Goal: Task Accomplishment & Management: Manage account settings

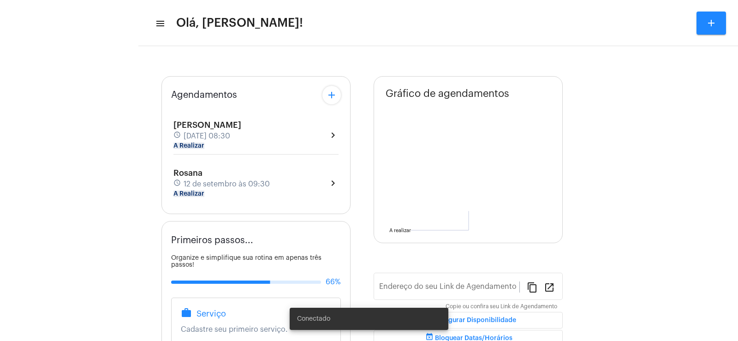
type input "[URL][DOMAIN_NAME]"
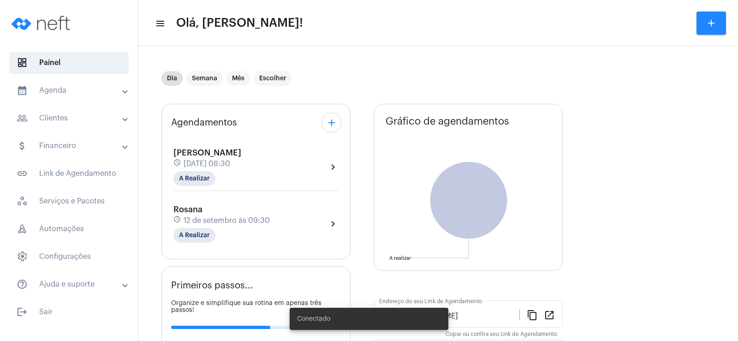
click at [201, 169] on div "[PERSON_NAME] schedule [DATE] 08:30 A Realizar" at bounding box center [207, 167] width 68 height 38
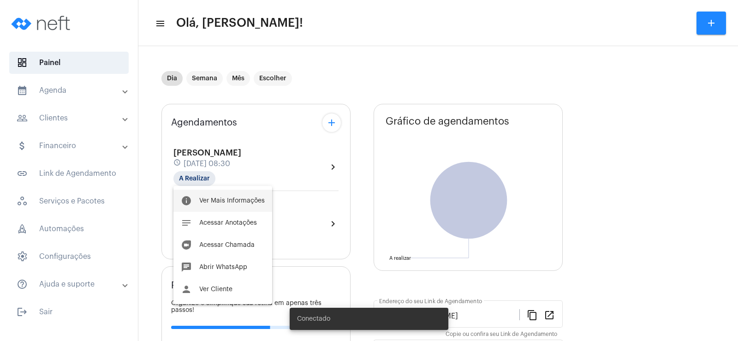
click at [220, 202] on span "Ver Mais Informações" at bounding box center [231, 200] width 65 height 6
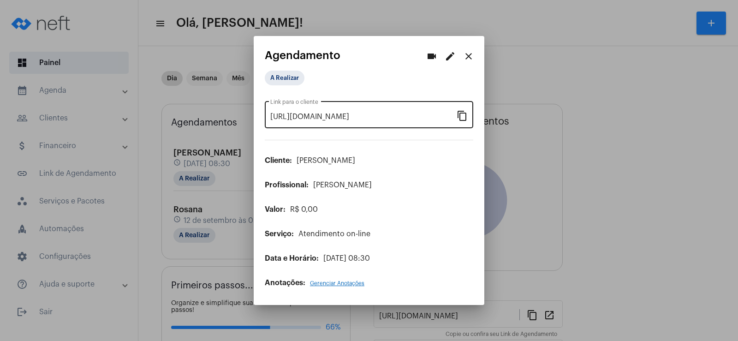
click at [462, 114] on mat-icon "content_copy" at bounding box center [461, 115] width 11 height 11
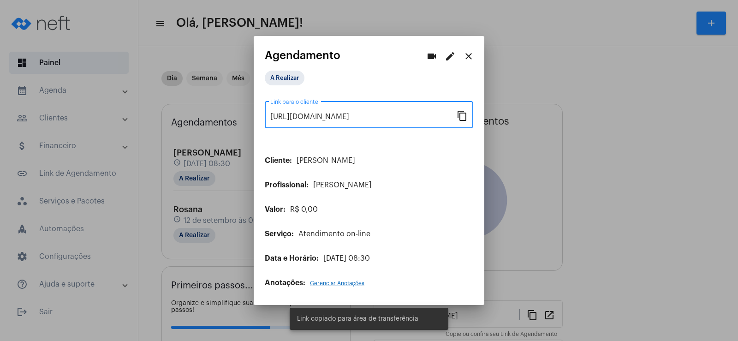
click at [429, 57] on mat-icon "videocam" at bounding box center [431, 56] width 11 height 11
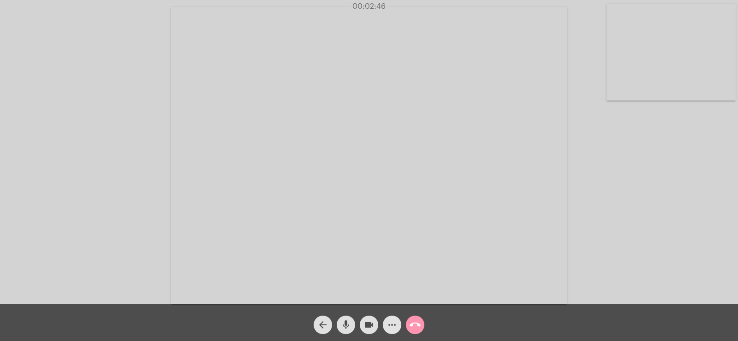
click at [392, 325] on mat-icon "more_horiz" at bounding box center [391, 324] width 11 height 11
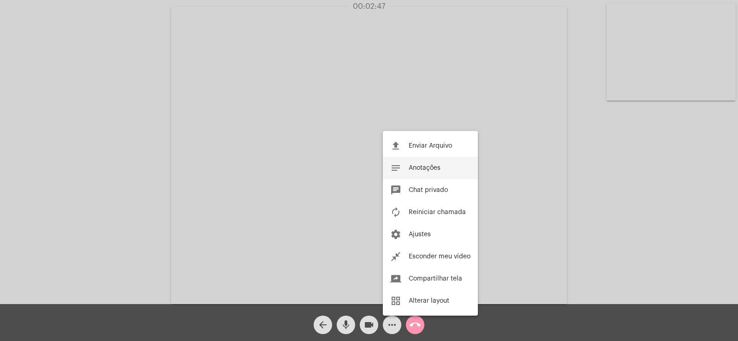
click at [429, 163] on button "notes Anotações" at bounding box center [430, 168] width 95 height 22
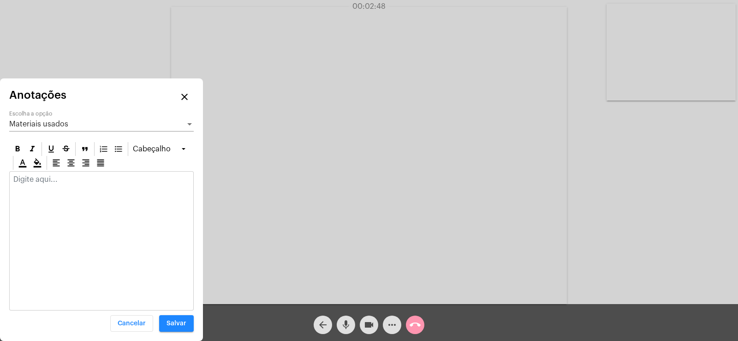
click at [42, 127] on span "Materiais usados" at bounding box center [38, 123] width 59 height 7
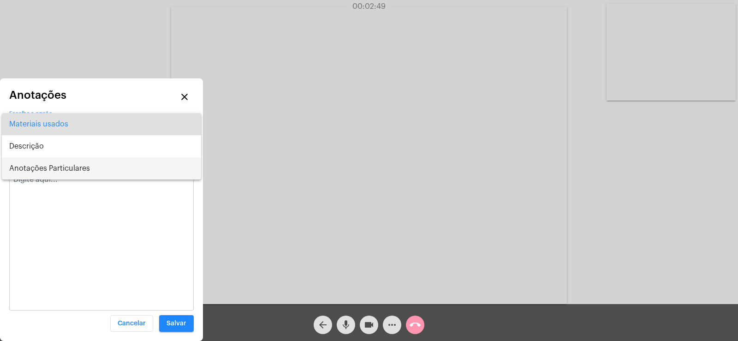
click at [33, 175] on span "Anotações Particulares" at bounding box center [101, 168] width 184 height 22
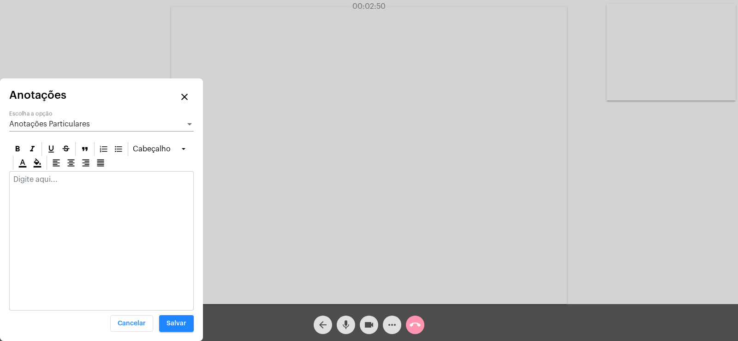
click at [21, 189] on div at bounding box center [102, 182] width 184 height 20
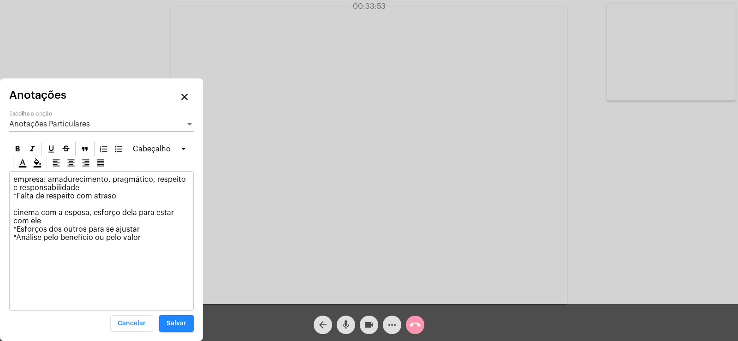
click at [136, 239] on p "empresa: amadurecimento, pragmático, respeito e responsabilidade *Falta de resp…" at bounding box center [101, 216] width 176 height 83
click at [150, 237] on p "empresa: amadurecimento, pragmático, respeito e responsabilidade *Falta de resp…" at bounding box center [101, 216] width 176 height 83
click at [173, 252] on p "empresa: amadurecimento, pragmático, respeito e responsabilidade *Falta de resp…" at bounding box center [101, 229] width 176 height 108
click at [49, 127] on span "Anotações Particulares" at bounding box center [49, 123] width 81 height 7
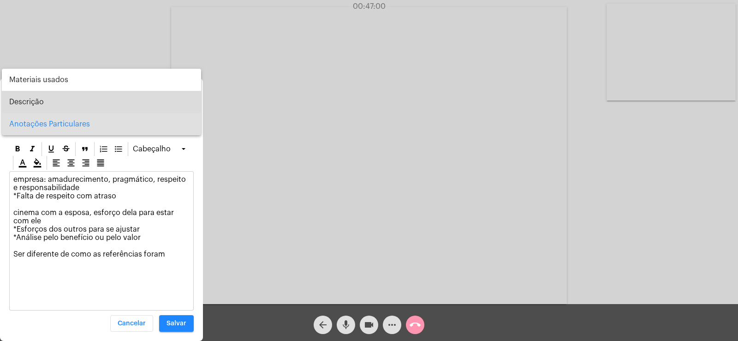
click at [31, 101] on span "Descrição" at bounding box center [101, 102] width 184 height 22
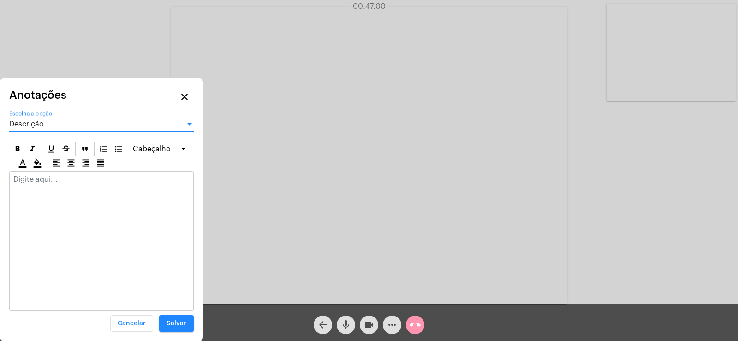
click at [45, 174] on div at bounding box center [102, 182] width 184 height 20
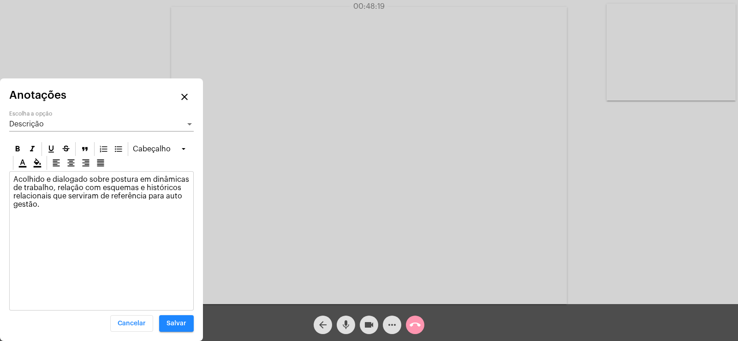
click at [47, 127] on div "Descrição" at bounding box center [97, 124] width 176 height 8
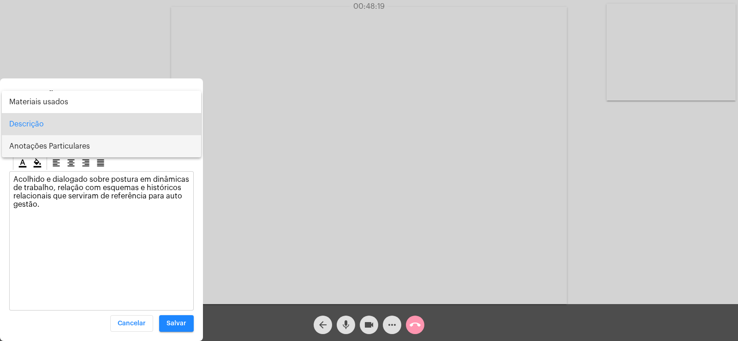
click at [42, 149] on span "Anotações Particulares" at bounding box center [101, 146] width 184 height 22
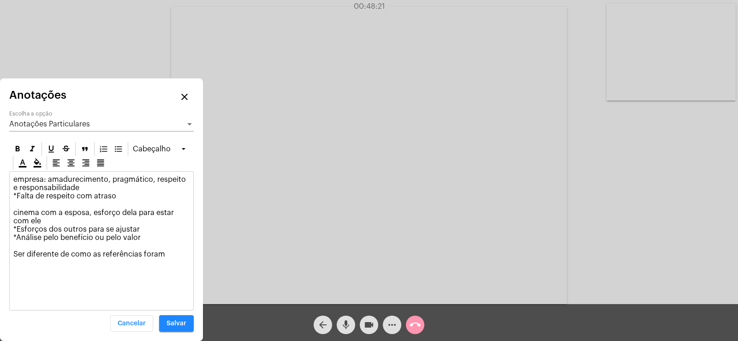
click at [166, 253] on p "empresa: amadurecimento, pragmático, respeito e responsabilidade *Falta de resp…" at bounding box center [101, 229] width 176 height 108
click at [167, 319] on button "Salvar" at bounding box center [176, 323] width 35 height 17
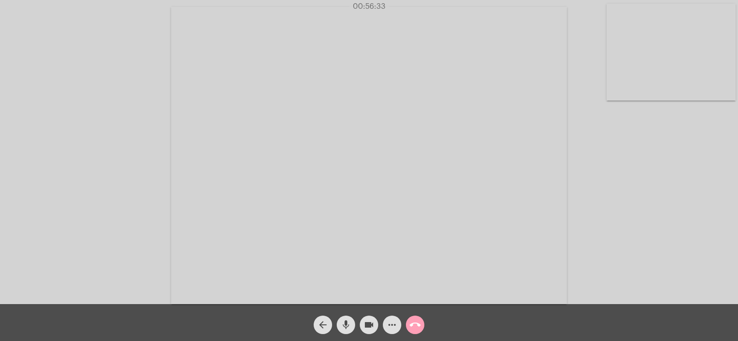
click at [420, 325] on mat-icon "call_end" at bounding box center [414, 324] width 11 height 11
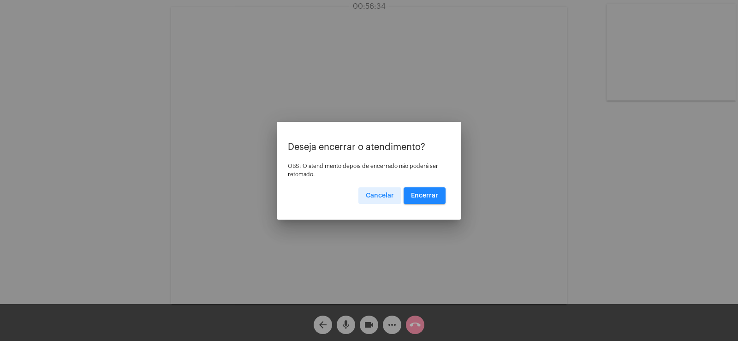
click at [432, 188] on button "Encerrar" at bounding box center [424, 195] width 42 height 17
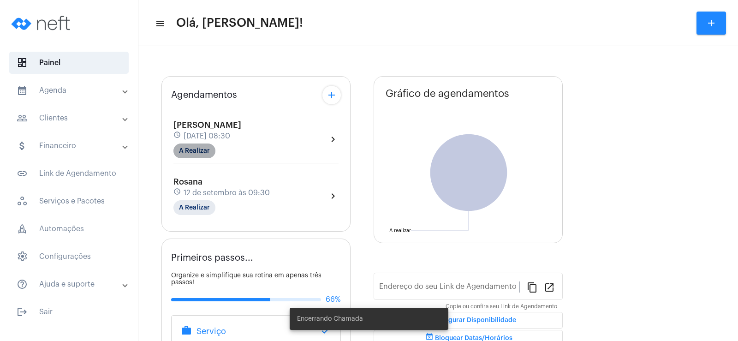
click at [199, 149] on mat-chip "A Realizar" at bounding box center [194, 150] width 42 height 15
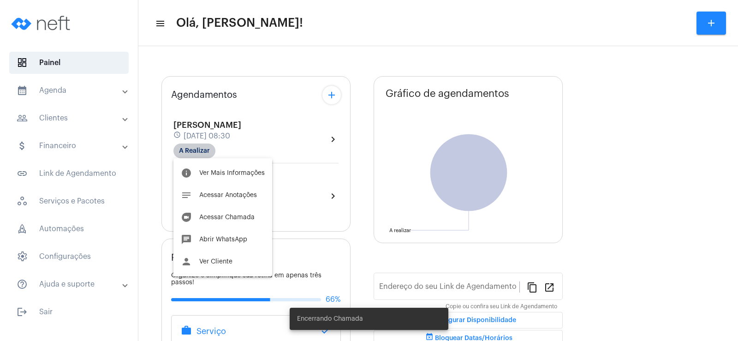
type input "[URL][DOMAIN_NAME]"
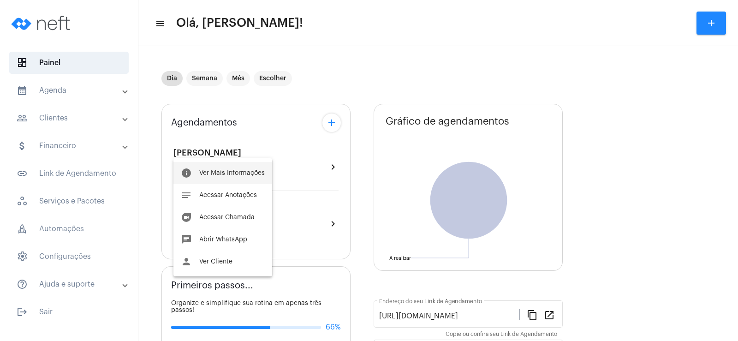
click at [234, 172] on span "Ver Mais Informações" at bounding box center [231, 173] width 65 height 6
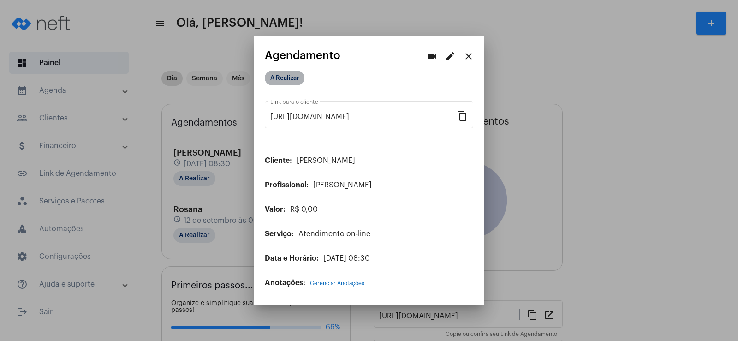
click at [286, 79] on mat-chip "A Realizar" at bounding box center [285, 78] width 40 height 15
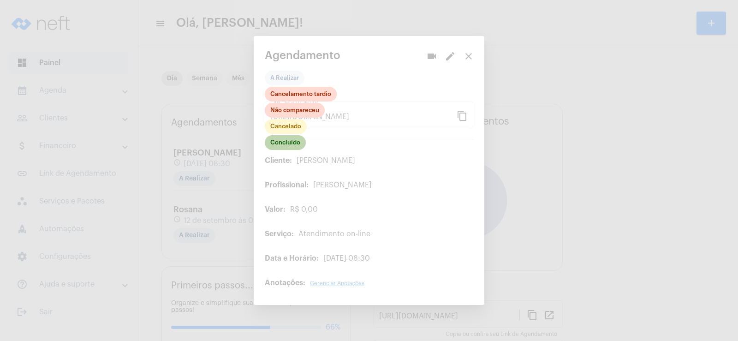
click at [293, 142] on mat-chip "Concluído" at bounding box center [285, 142] width 41 height 15
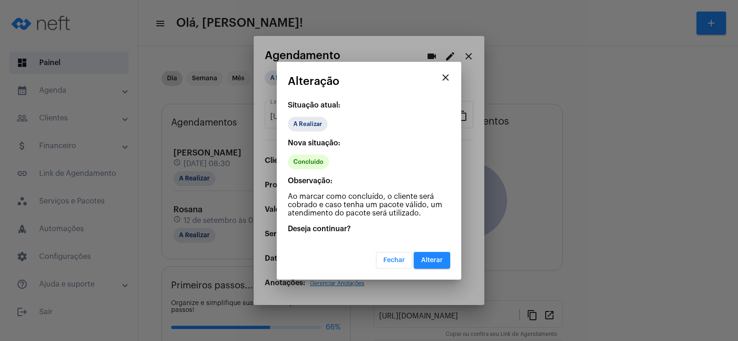
click at [432, 259] on span "Alterar" at bounding box center [432, 260] width 22 height 6
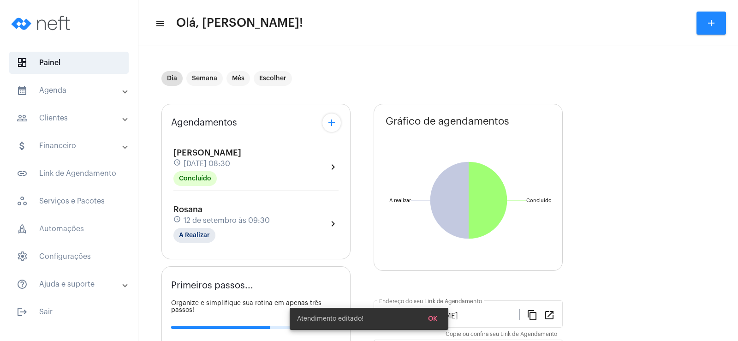
click at [341, 122] on div "Agendamentos add Carlos T schedule 12 de setembro às 08:30 Concluído chevron_ri…" at bounding box center [255, 181] width 189 height 155
click at [341, 123] on div "Agendamentos add Carlos T schedule 12 de setembro às 08:30 Concluído chevron_ri…" at bounding box center [255, 181] width 189 height 155
click at [326, 125] on mat-icon "add" at bounding box center [331, 122] width 11 height 11
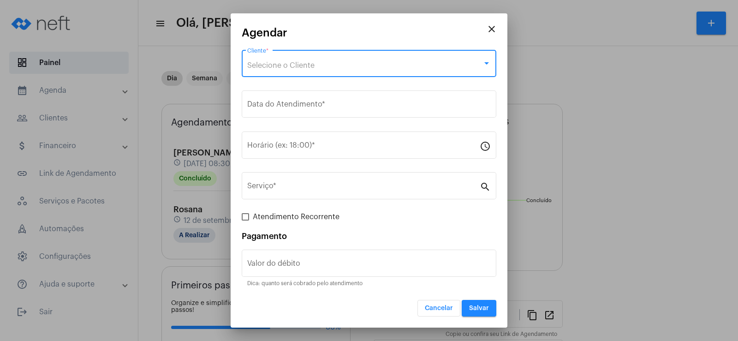
click at [293, 64] on span "Selecione o Cliente" at bounding box center [280, 65] width 67 height 7
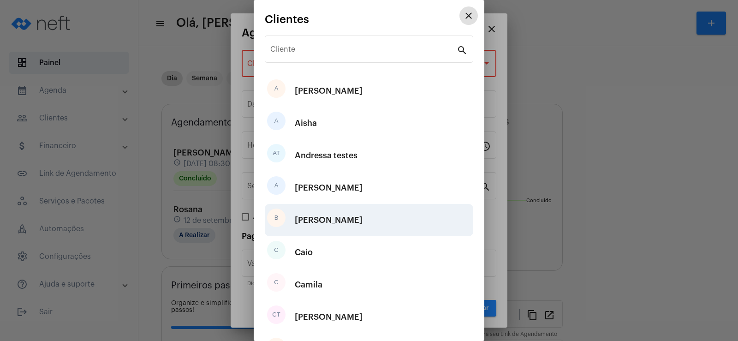
click at [317, 213] on div "[PERSON_NAME]" at bounding box center [329, 220] width 68 height 28
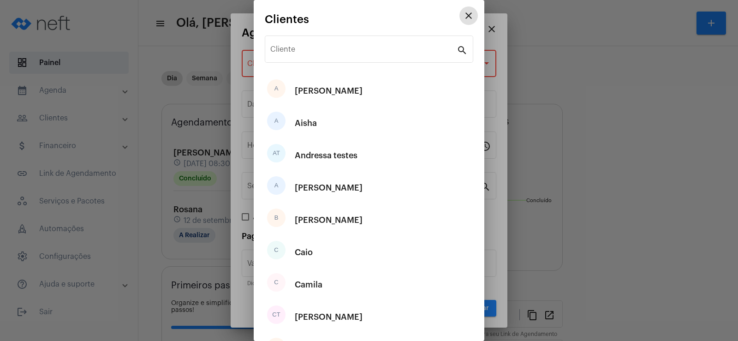
type input "R$"
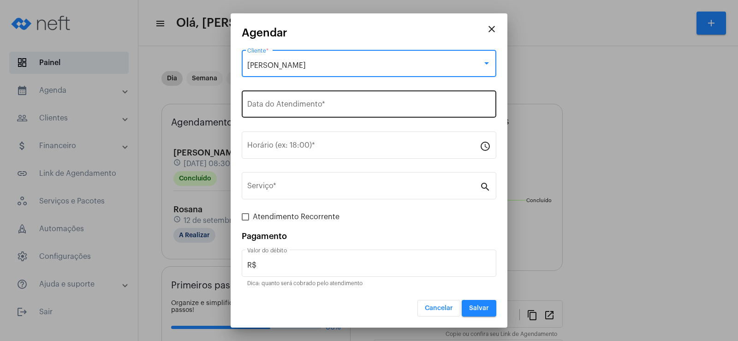
click at [281, 107] on input "Data do Atendimento *" at bounding box center [368, 106] width 243 height 8
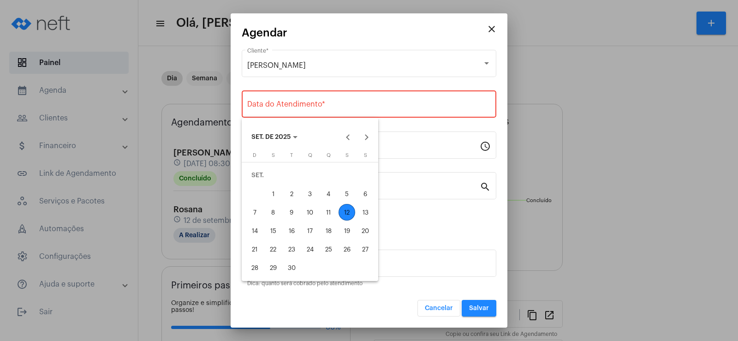
click at [345, 215] on div "12" at bounding box center [346, 212] width 17 height 17
type input "12/09/2025"
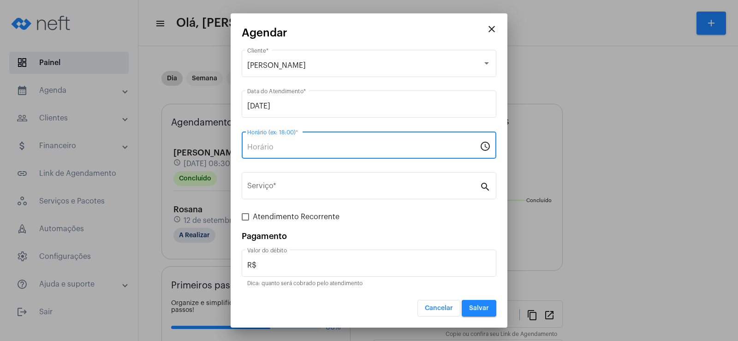
click at [267, 150] on input "Horário (ex: 18:00) *" at bounding box center [363, 147] width 232 height 8
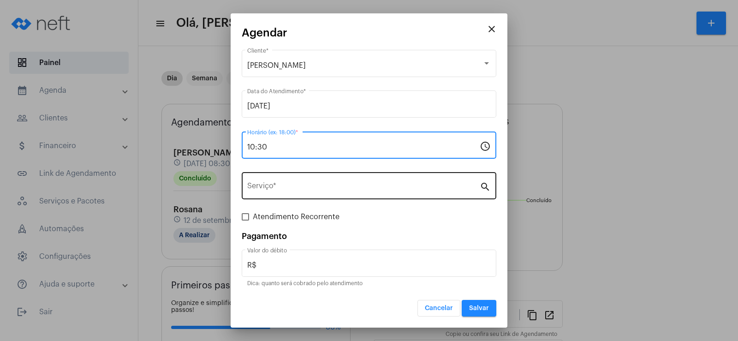
type input "10:30"
click at [283, 189] on input "Serviço *" at bounding box center [363, 188] width 232 height 8
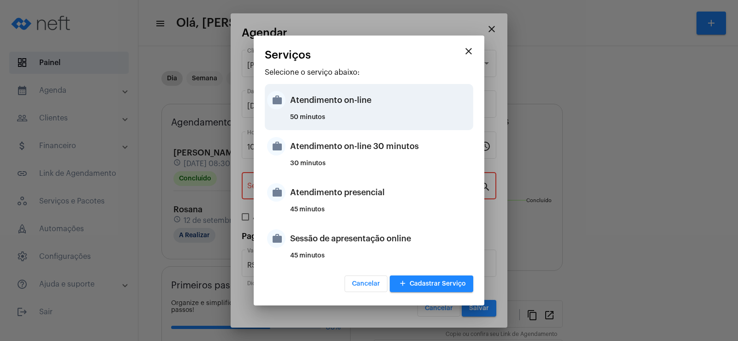
click at [311, 106] on div "Atendimento on-line" at bounding box center [380, 100] width 181 height 28
type input "Atendimento on-line"
type input "R$ 0"
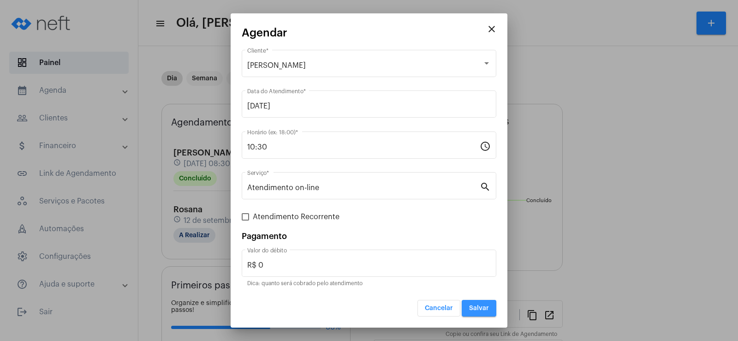
click at [480, 314] on button "Salvar" at bounding box center [479, 308] width 35 height 17
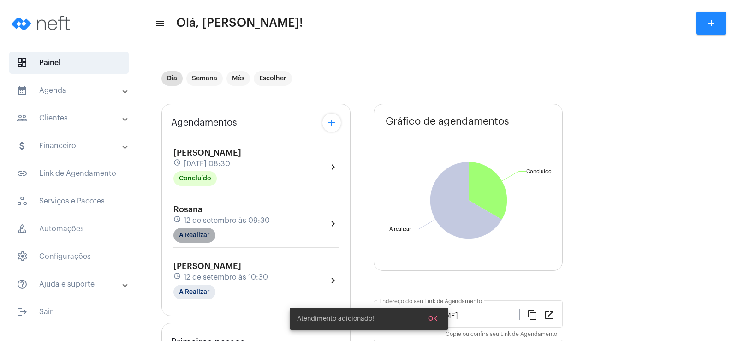
click at [202, 237] on mat-chip "A Realizar" at bounding box center [194, 235] width 42 height 15
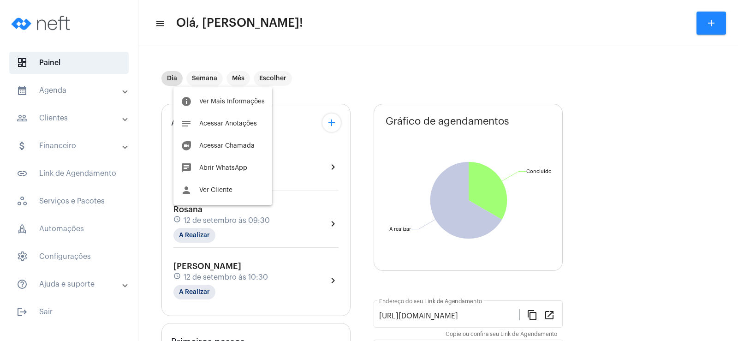
click at [606, 194] on div at bounding box center [369, 170] width 738 height 341
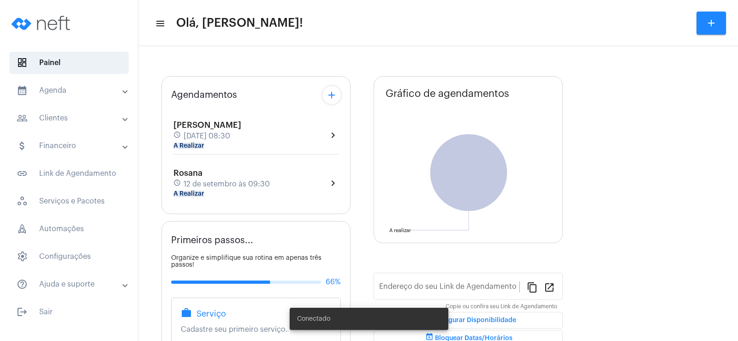
click at [94, 117] on mat-panel-title "people_outline Clientes" at bounding box center [70, 118] width 107 height 11
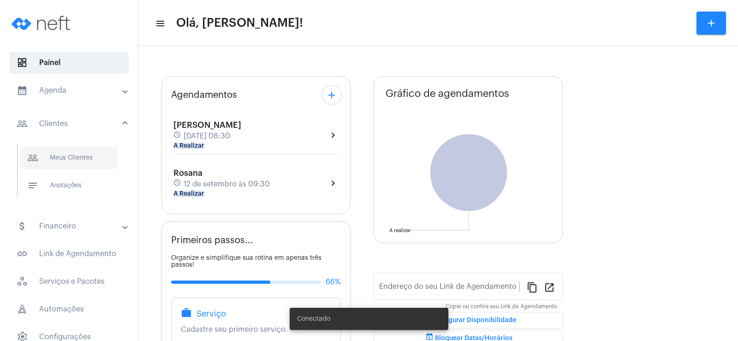
type input "[URL][DOMAIN_NAME]"
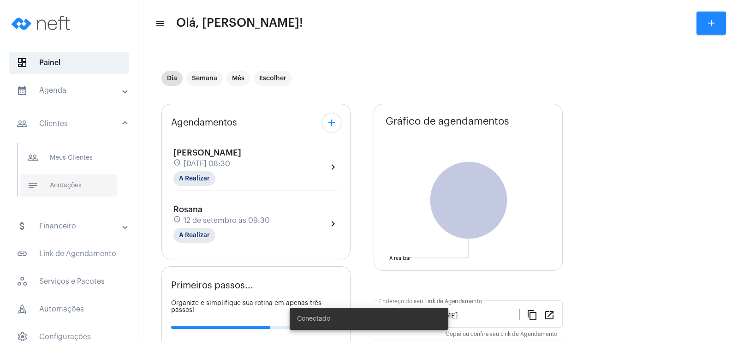
click at [82, 183] on span "notes Anotações" at bounding box center [68, 185] width 97 height 22
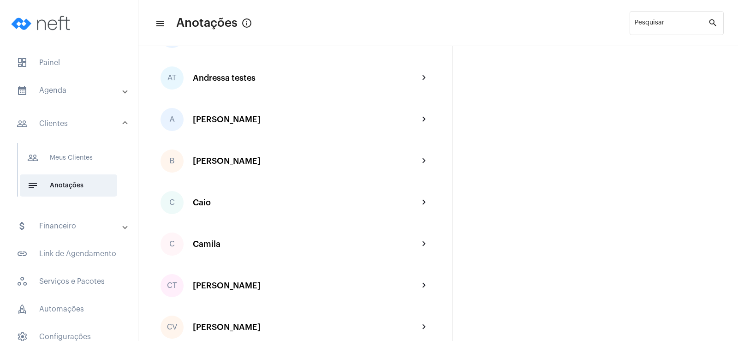
scroll to position [231, 0]
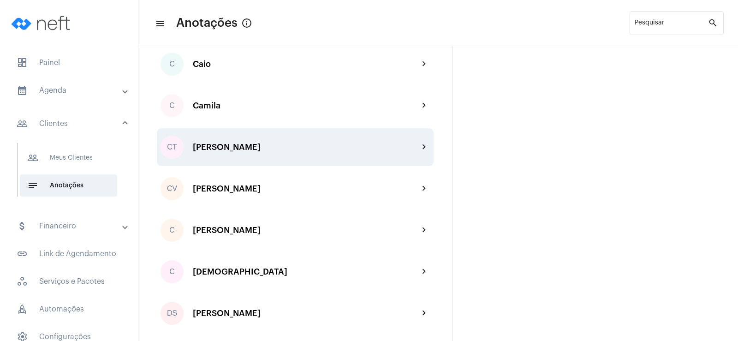
click at [223, 140] on div "CT [PERSON_NAME] chevron_right" at bounding box center [295, 147] width 277 height 38
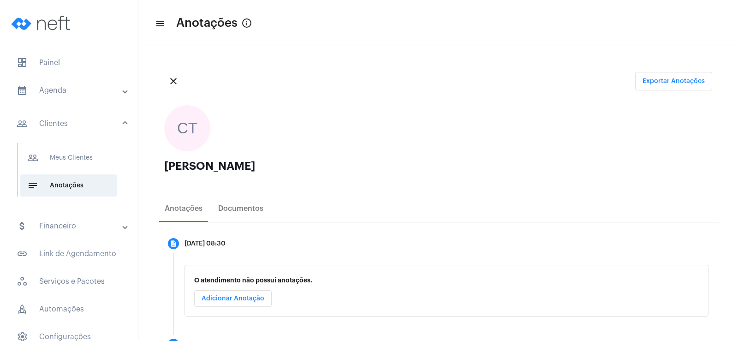
scroll to position [138, 0]
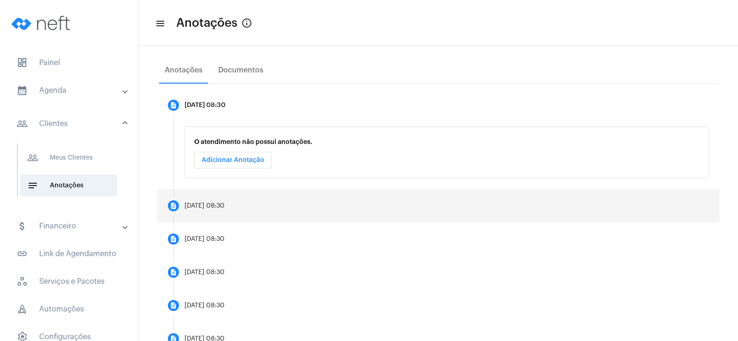
click at [206, 204] on div "[DATE] 08:30" at bounding box center [204, 205] width 40 height 7
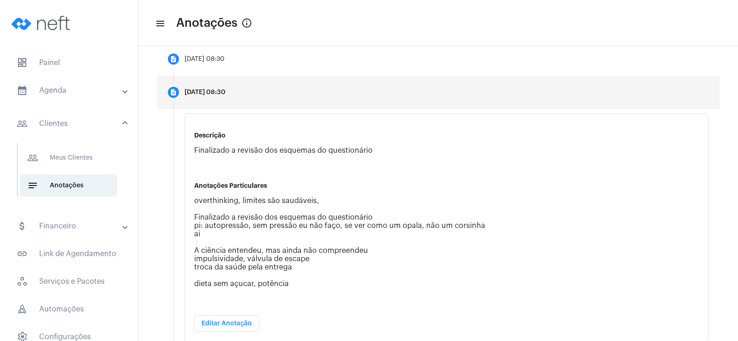
scroll to position [231, 0]
